Goal: Information Seeking & Learning: Learn about a topic

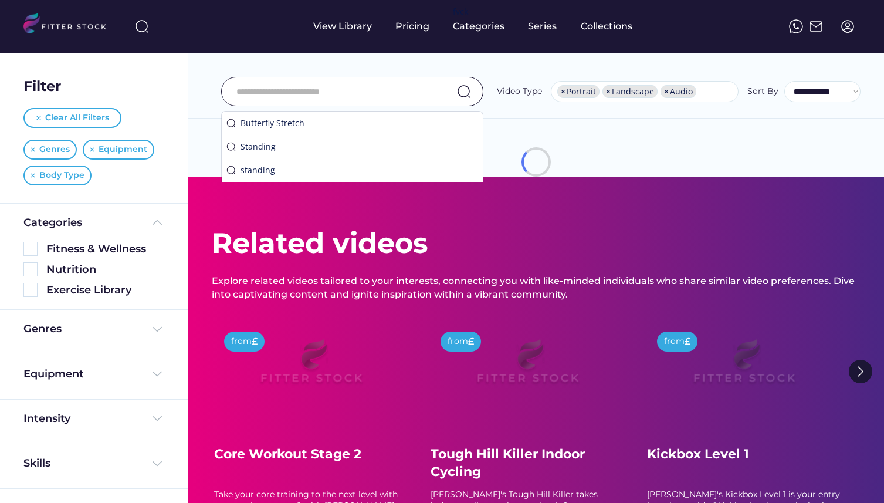
select select "**********"
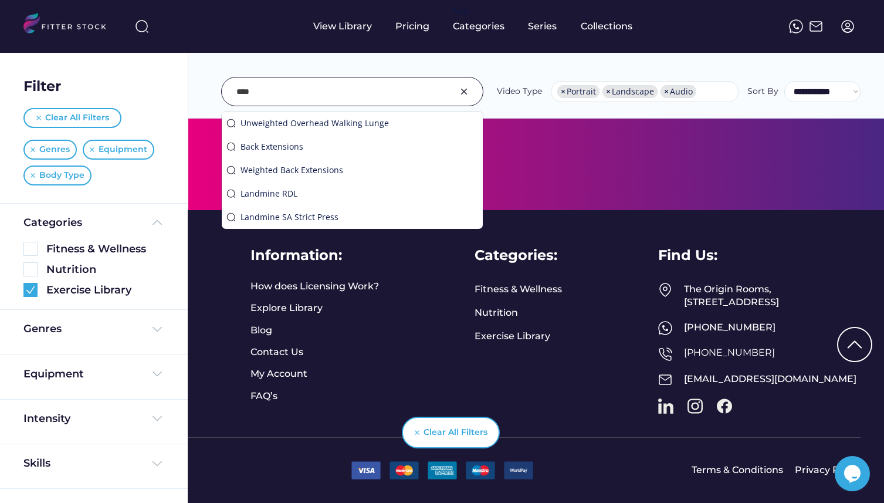
type input "****"
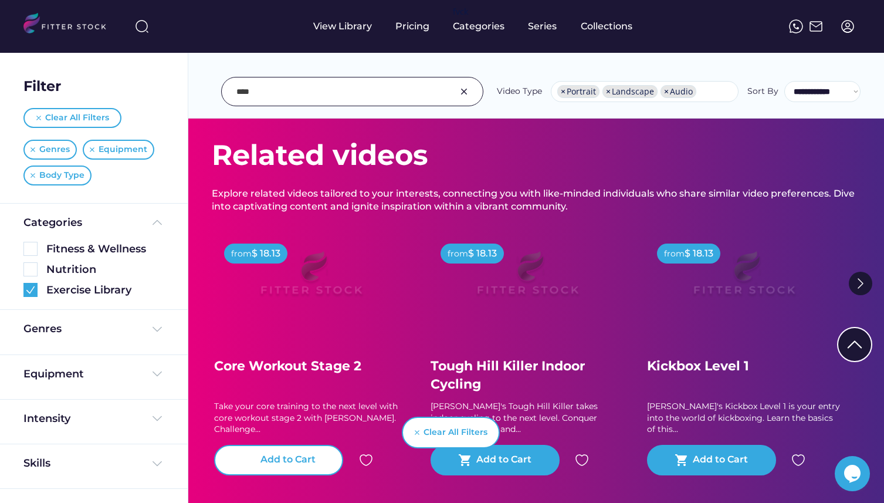
scroll to position [69, 0]
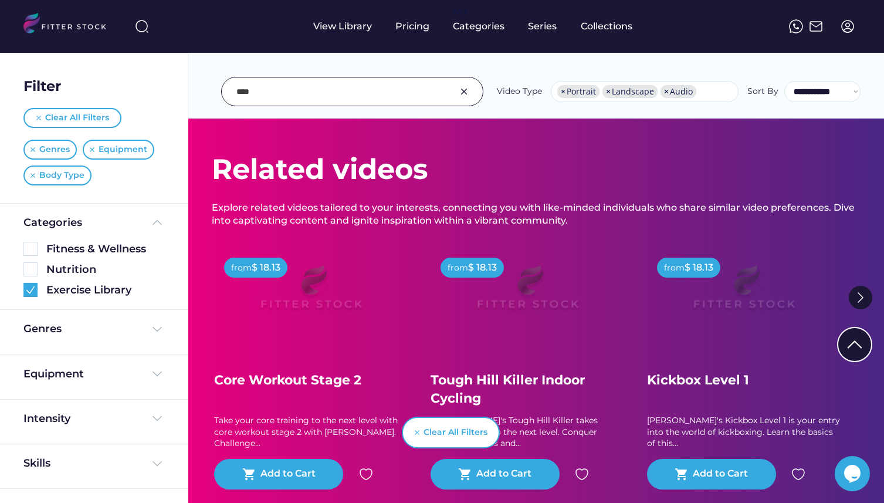
click at [323, 275] on img at bounding box center [311, 293] width 150 height 85
click at [295, 298] on img at bounding box center [311, 293] width 150 height 85
click at [775, 277] on img at bounding box center [744, 293] width 150 height 85
click at [696, 316] on img at bounding box center [744, 293] width 150 height 85
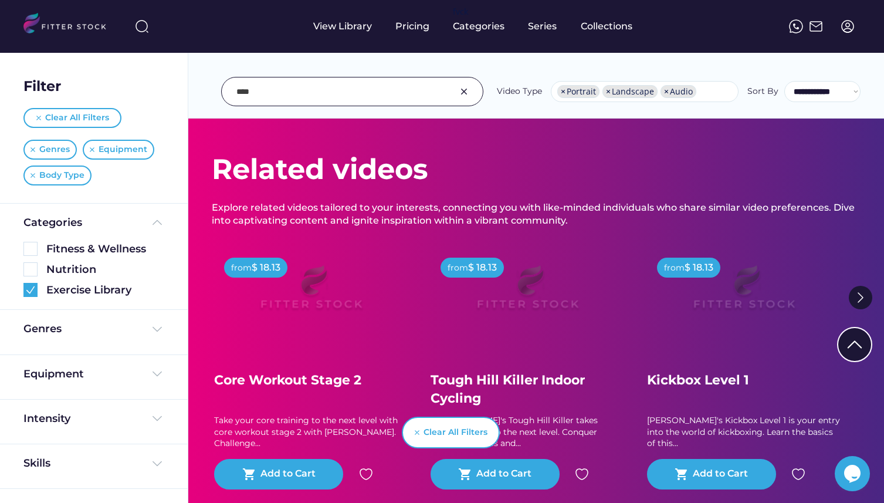
click at [696, 316] on img at bounding box center [744, 293] width 150 height 85
click at [66, 113] on div "Clear All Filters" at bounding box center [77, 118] width 64 height 12
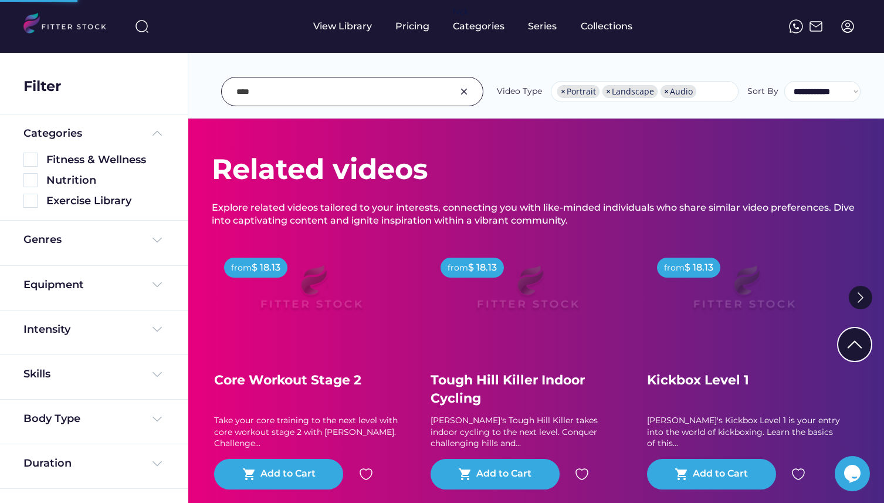
scroll to position [0, 0]
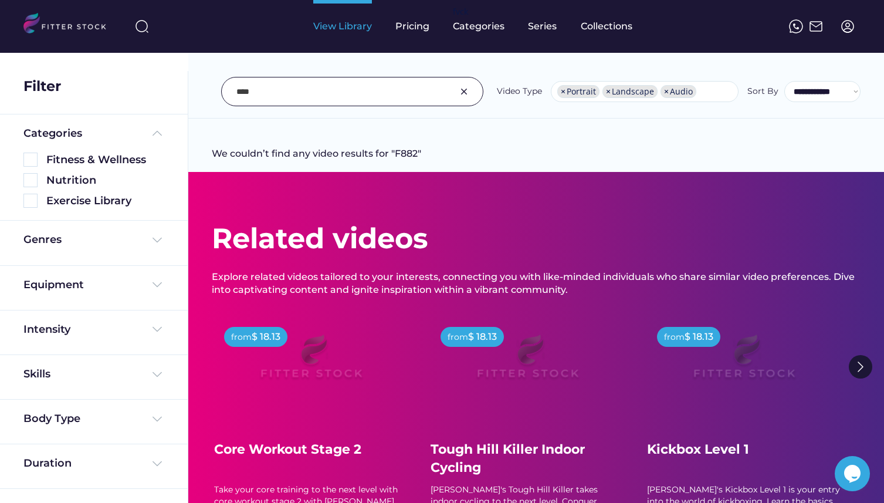
click at [345, 29] on div "View Library" at bounding box center [342, 26] width 59 height 13
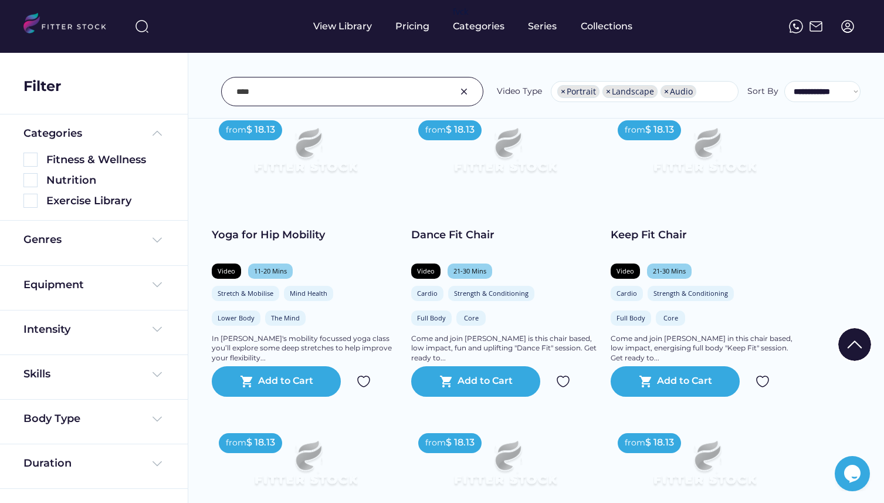
scroll to position [629, 0]
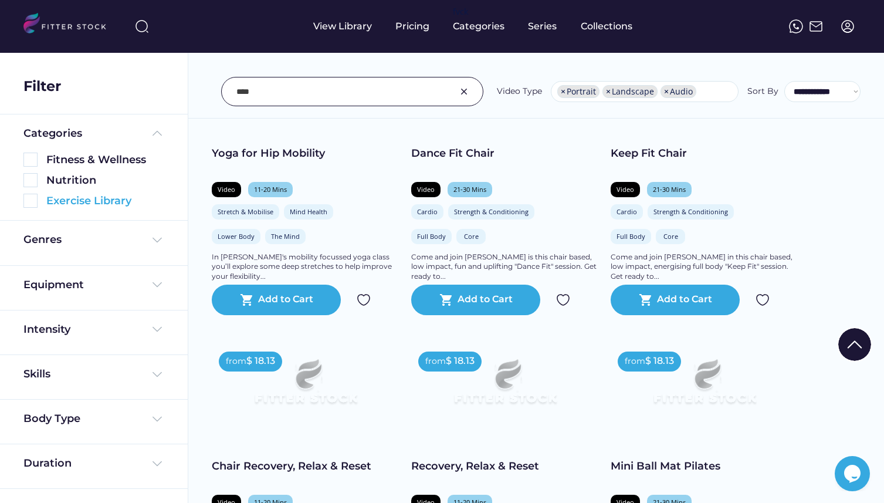
click at [31, 199] on img at bounding box center [30, 201] width 14 height 14
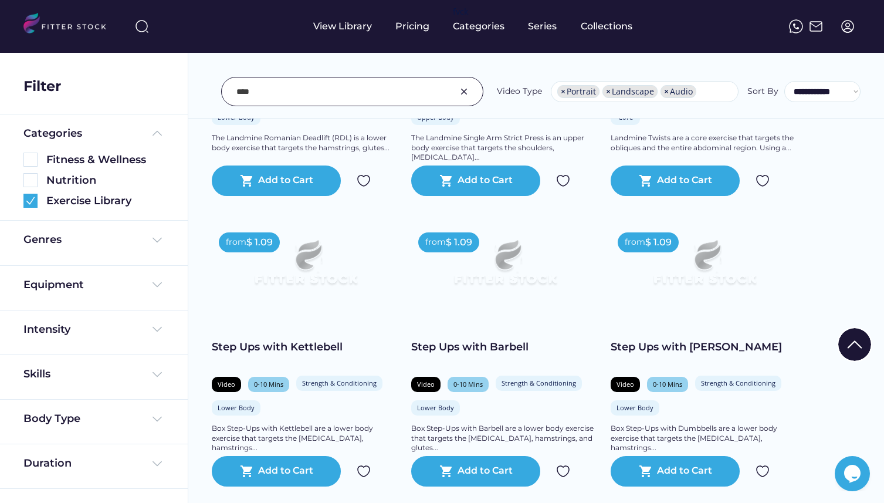
scroll to position [791, 0]
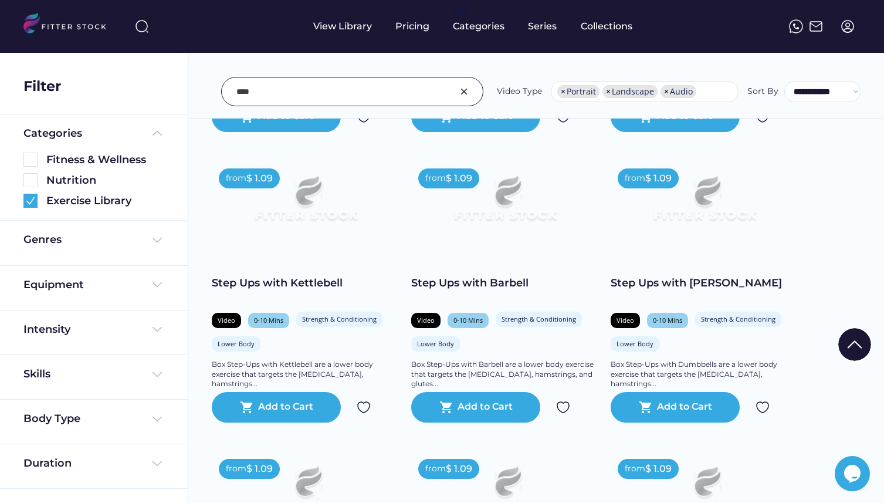
click at [318, 219] on img at bounding box center [306, 203] width 150 height 85
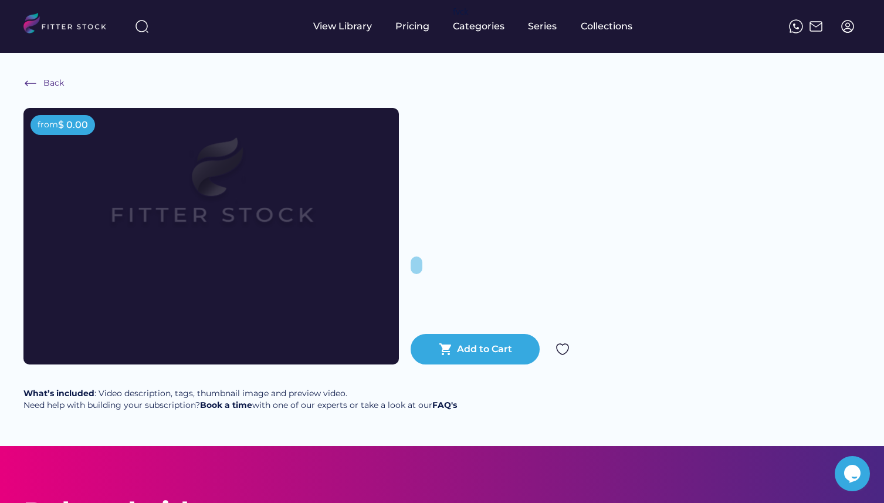
click at [276, 70] on div "Back from $ 0.00 shopping_cart Add to Cart What’s included : Video description,…" at bounding box center [442, 249] width 884 height 393
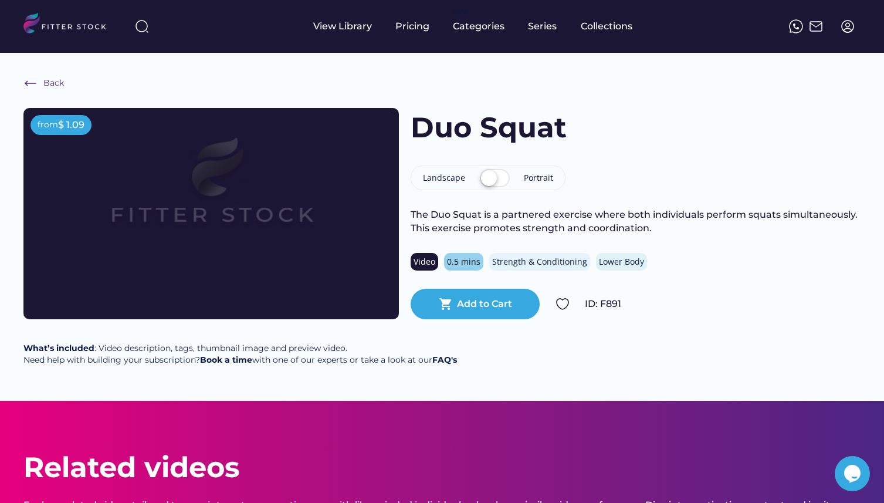
click at [522, 215] on div "The Duo Squat is a partnered exercise where both individuals perform squats sim…" at bounding box center [636, 221] width 450 height 26
copy div "partnered"
click at [637, 212] on div "The Duo Squat is a partnered exercise where both individuals perform squats sim…" at bounding box center [636, 221] width 450 height 26
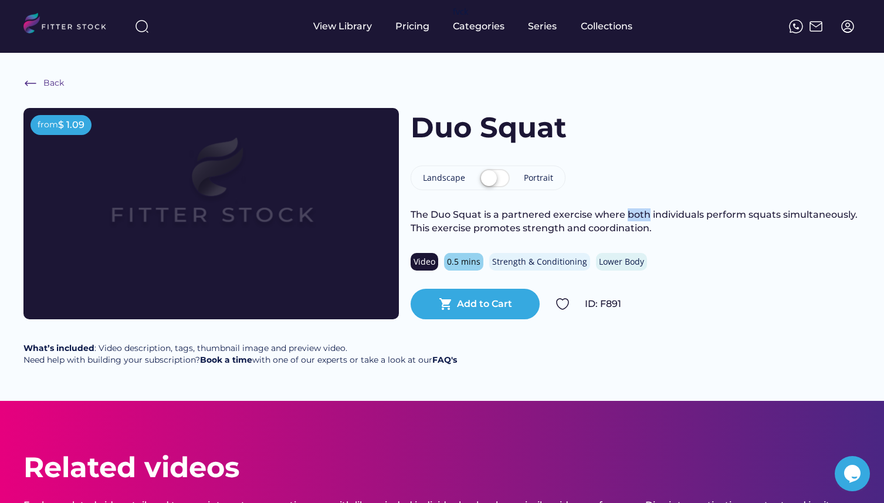
copy div "both"
